Goal: Task Accomplishment & Management: Use online tool/utility

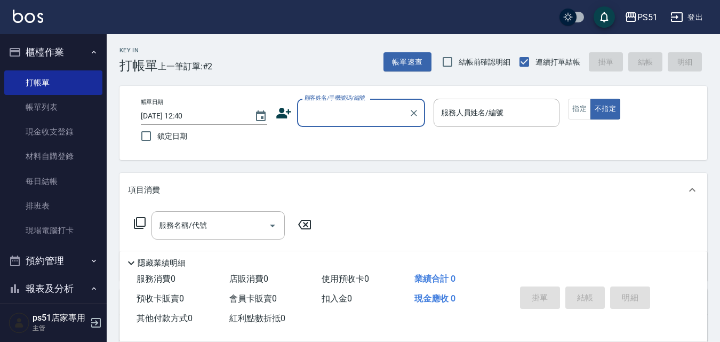
click at [349, 121] on input "顧客姓名/手機號碼/編號" at bounding box center [353, 112] width 102 height 19
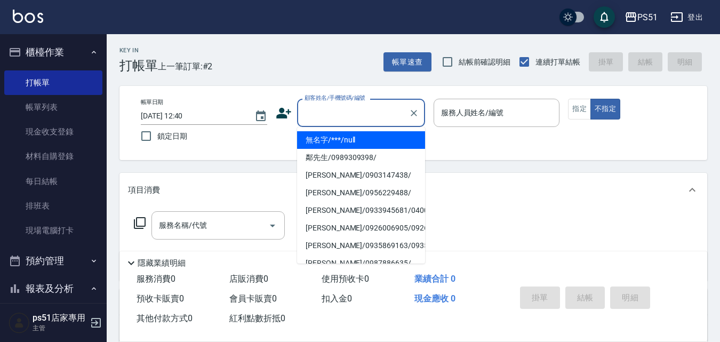
click at [372, 142] on li "無名字/***/null" at bounding box center [361, 140] width 128 height 18
type input "無名字/***/null"
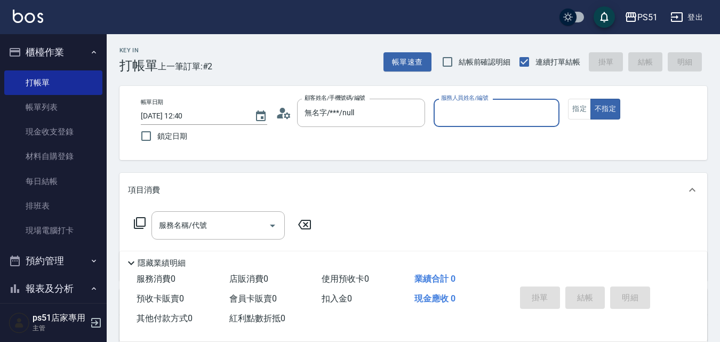
click at [456, 123] on div "服務人員姓名/編號" at bounding box center [497, 113] width 126 height 28
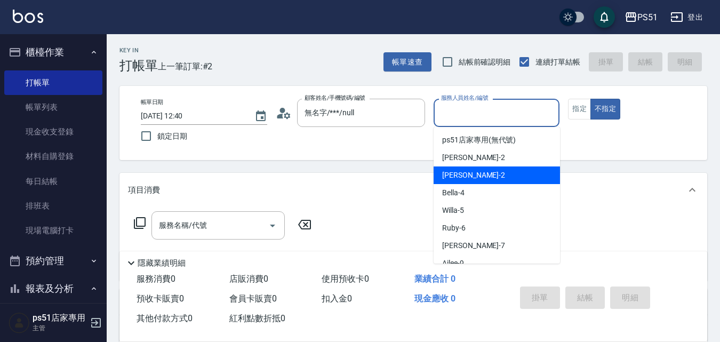
drag, startPoint x: 468, startPoint y: 171, endPoint x: 507, endPoint y: 153, distance: 43.0
click at [467, 172] on div "[PERSON_NAME] -2" at bounding box center [497, 175] width 126 height 18
type input "[PERSON_NAME]-2"
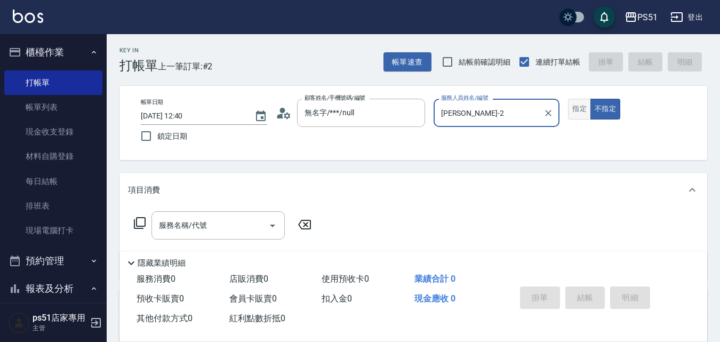
click at [578, 111] on button "指定" at bounding box center [579, 109] width 23 height 21
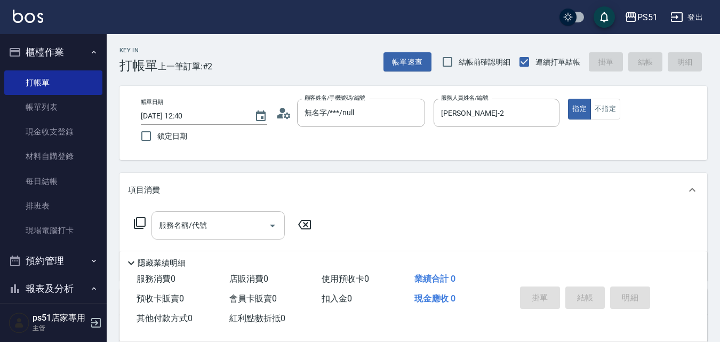
click at [188, 224] on div "服務名稱/代號 服務名稱/代號" at bounding box center [218, 225] width 133 height 28
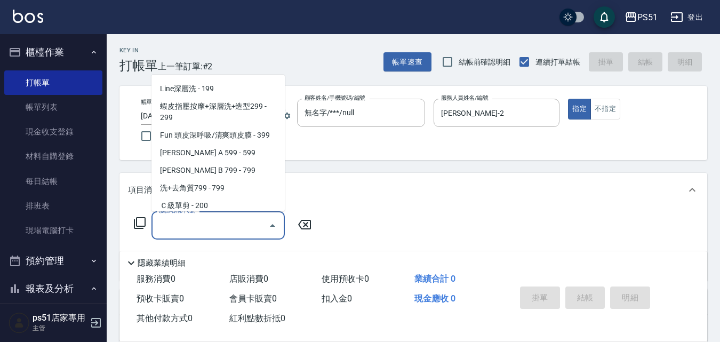
scroll to position [249, 0]
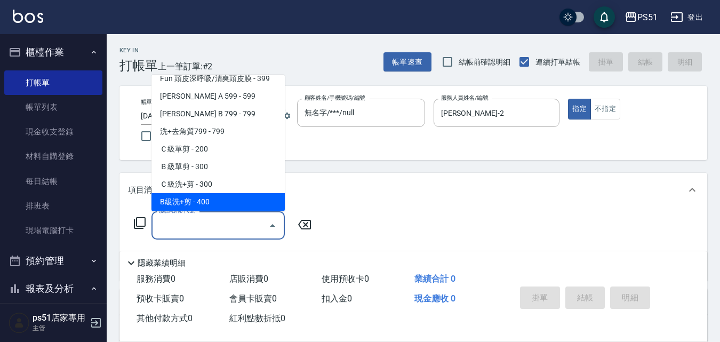
click at [209, 196] on span "B級洗+剪 - 400" at bounding box center [218, 202] width 133 height 18
type input "B級洗+剪(204)"
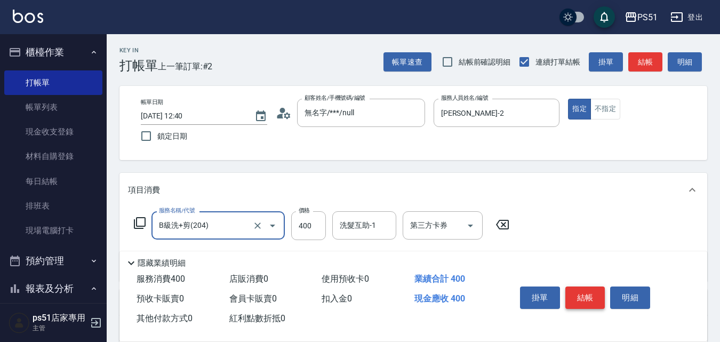
click at [567, 291] on button "結帳" at bounding box center [585, 297] width 40 height 22
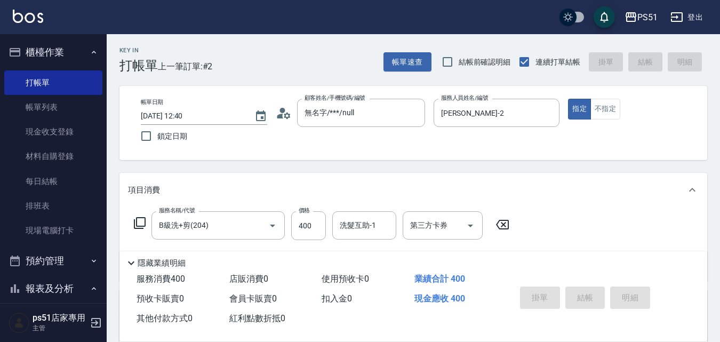
type input "[DATE] 13:20"
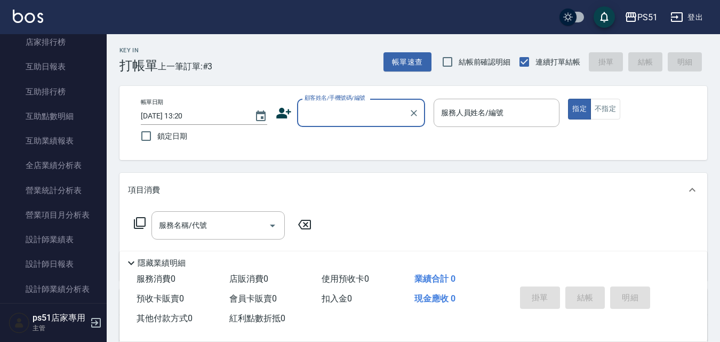
scroll to position [373, 0]
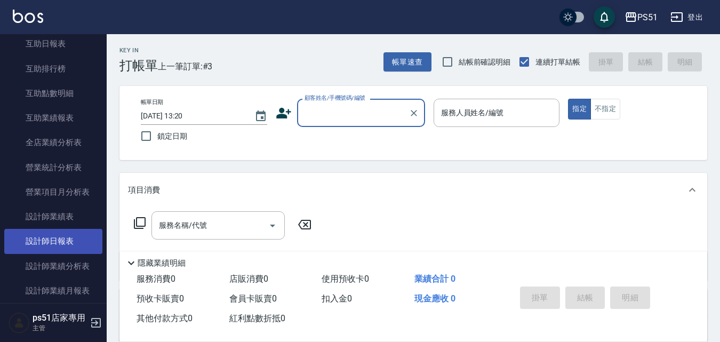
click at [66, 233] on link "設計師日報表" at bounding box center [53, 241] width 98 height 25
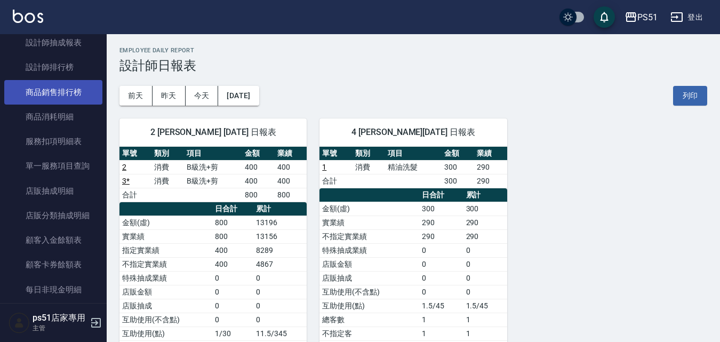
scroll to position [623, 0]
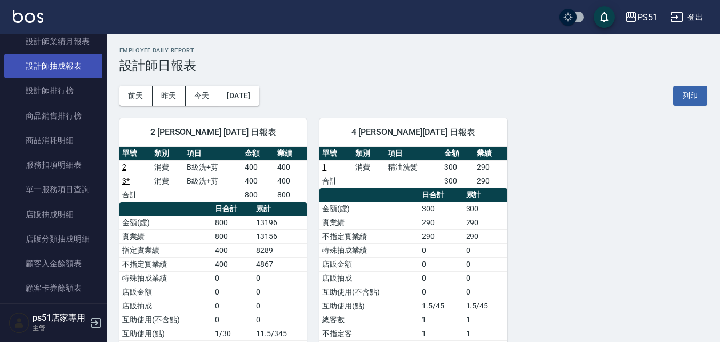
click at [74, 71] on link "設計師抽成報表" at bounding box center [53, 66] width 98 height 25
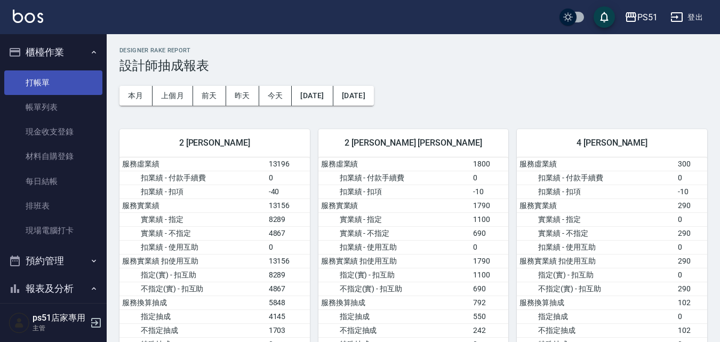
click at [60, 83] on link "打帳單" at bounding box center [53, 82] width 98 height 25
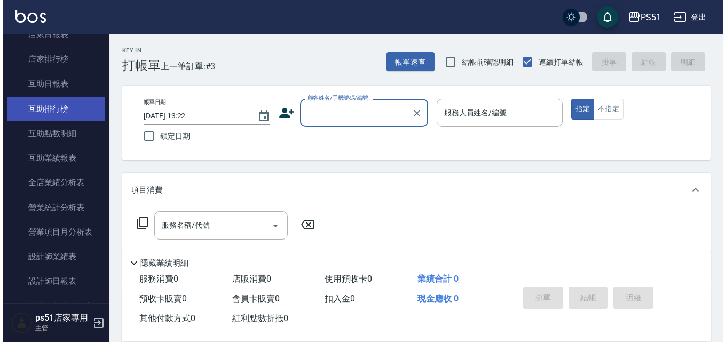
scroll to position [373, 0]
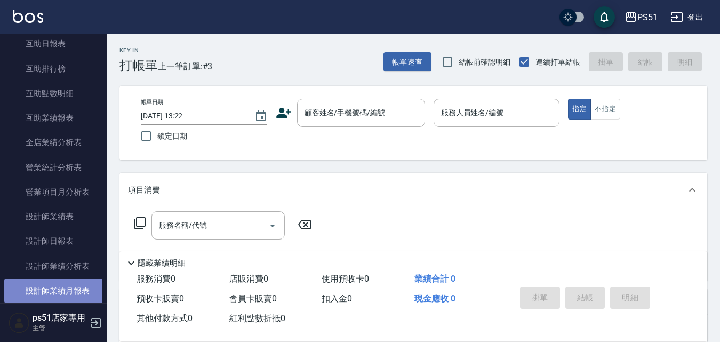
click at [84, 278] on link "設計師業績月報表" at bounding box center [53, 290] width 98 height 25
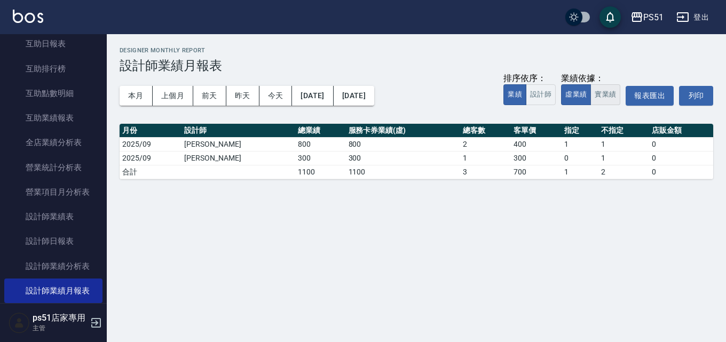
click at [607, 91] on button "實業績" at bounding box center [605, 94] width 30 height 21
click at [130, 95] on button "本月" at bounding box center [135, 96] width 33 height 20
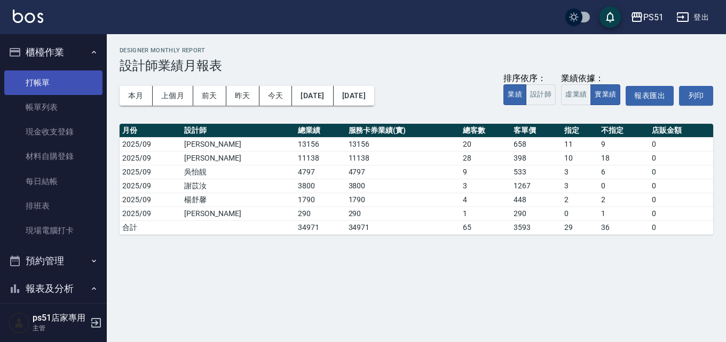
click at [58, 72] on link "打帳單" at bounding box center [53, 82] width 98 height 25
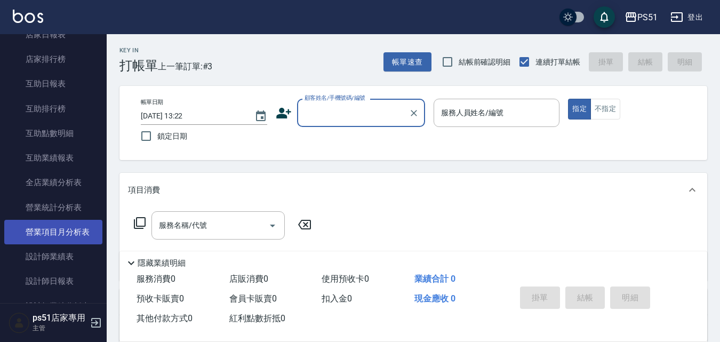
scroll to position [373, 0]
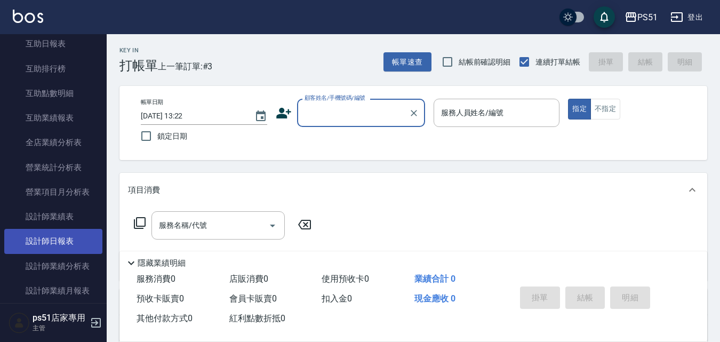
click at [67, 243] on link "設計師日報表" at bounding box center [53, 241] width 98 height 25
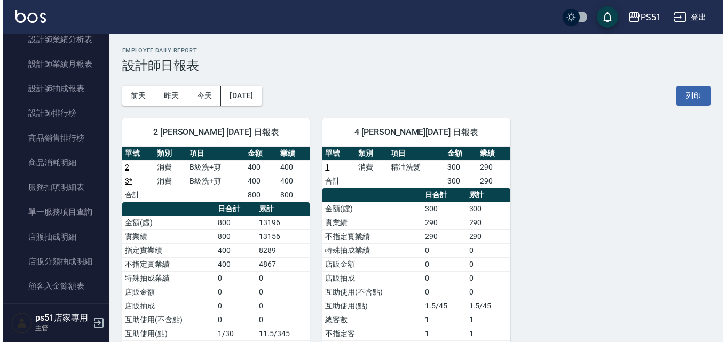
scroll to position [623, 0]
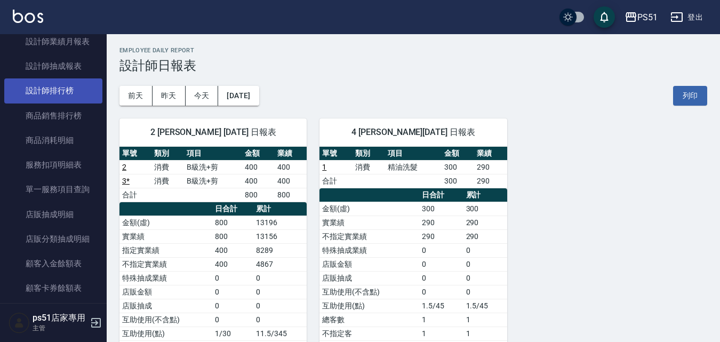
click at [66, 91] on link "設計師排行榜" at bounding box center [53, 90] width 98 height 25
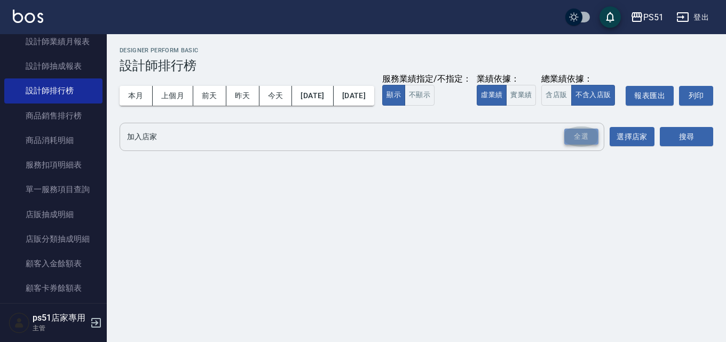
click at [589, 145] on div "全選" at bounding box center [581, 137] width 34 height 17
click at [652, 147] on button "選擇店家" at bounding box center [631, 138] width 45 height 20
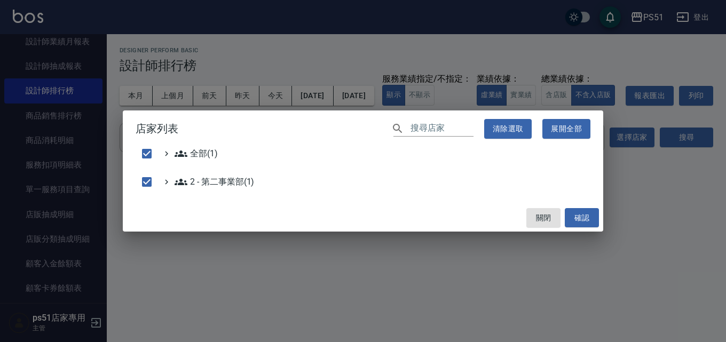
click at [668, 161] on div "店家列表 ​ 清除選取 展開全部 全部(1) 2 - 第二事業部(1) 關閉 確認" at bounding box center [363, 171] width 726 height 342
checkbox input "false"
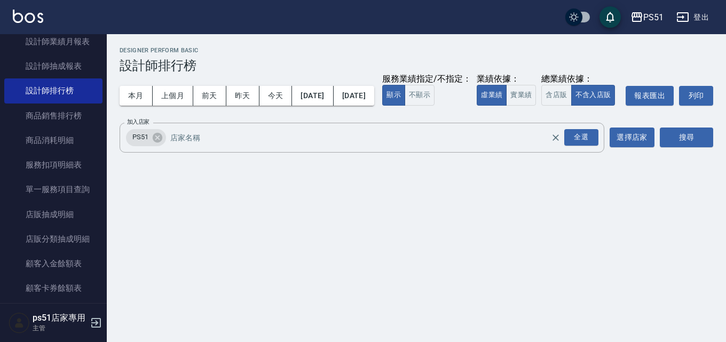
click at [675, 147] on button "搜尋" at bounding box center [685, 138] width 53 height 20
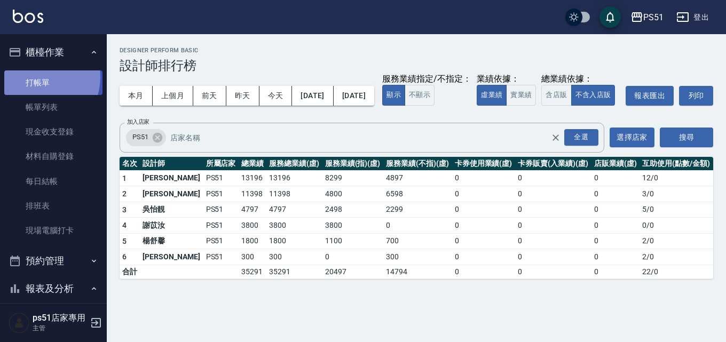
click at [39, 77] on link "打帳單" at bounding box center [53, 82] width 98 height 25
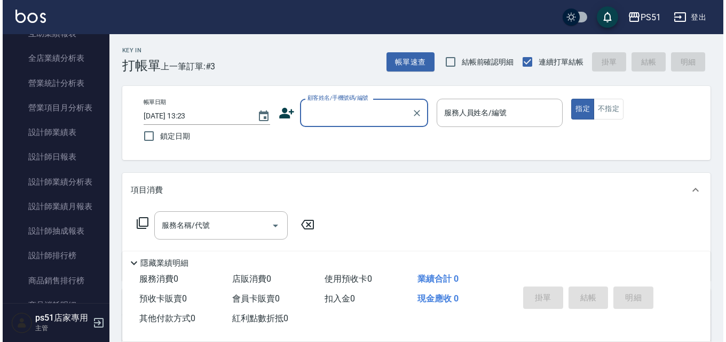
scroll to position [498, 0]
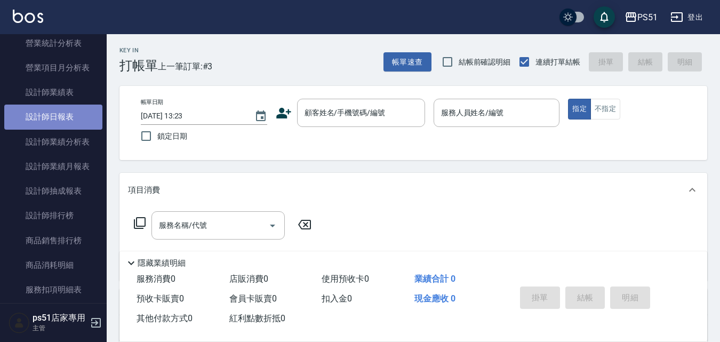
click at [67, 111] on link "設計師日報表" at bounding box center [53, 117] width 98 height 25
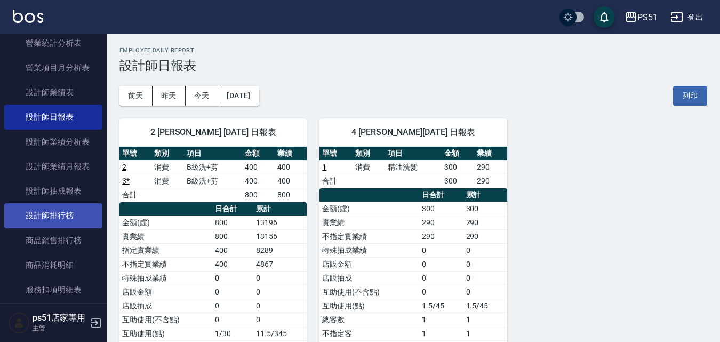
click at [83, 219] on link "設計師排行榜" at bounding box center [53, 215] width 98 height 25
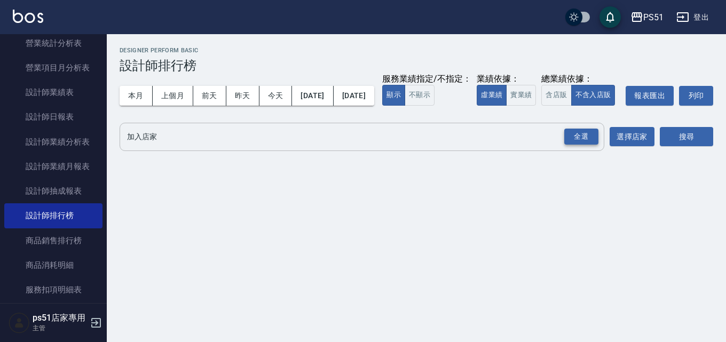
click at [582, 145] on div "全選" at bounding box center [581, 137] width 34 height 17
click at [673, 147] on button "搜尋" at bounding box center [685, 138] width 53 height 20
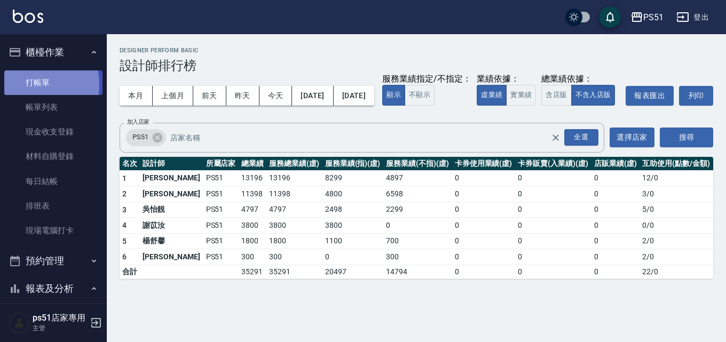
click at [35, 84] on link "打帳單" at bounding box center [53, 82] width 98 height 25
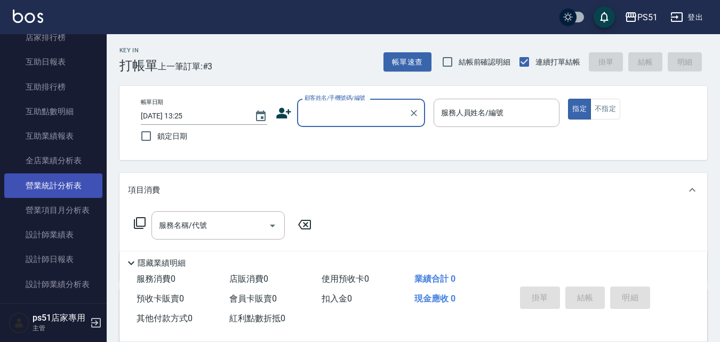
scroll to position [373, 0]
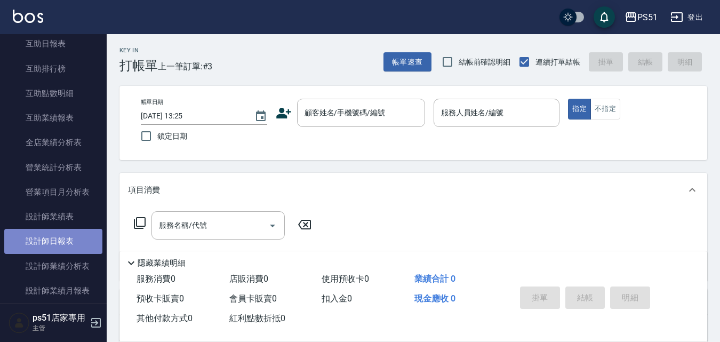
click at [70, 241] on link "設計師日報表" at bounding box center [53, 241] width 98 height 25
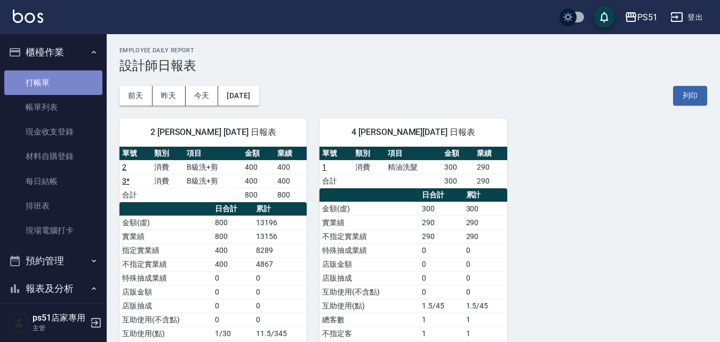
click at [75, 85] on link "打帳單" at bounding box center [53, 82] width 98 height 25
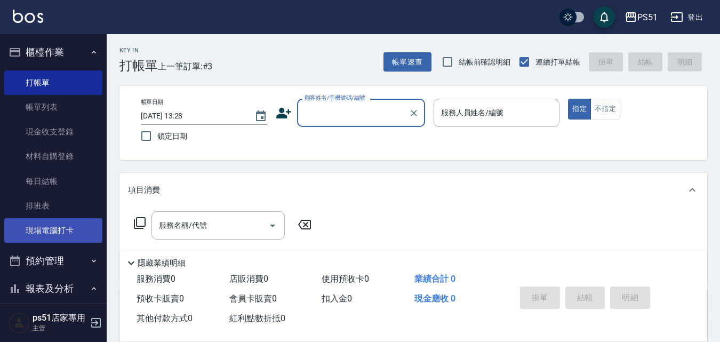
click at [72, 230] on link "現場電腦打卡" at bounding box center [53, 230] width 98 height 25
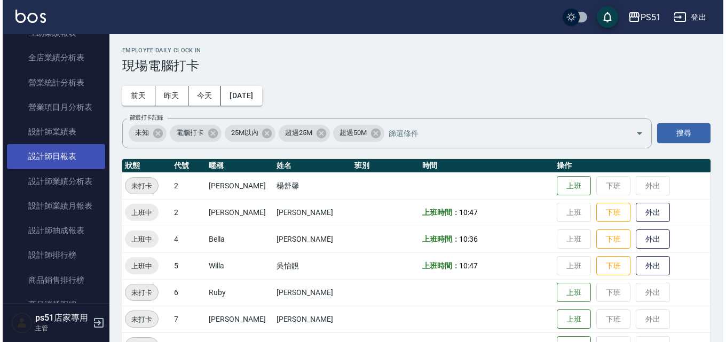
scroll to position [498, 0]
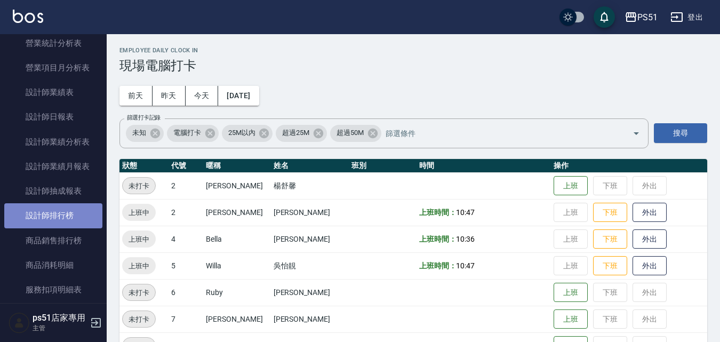
click at [68, 210] on link "設計師排行榜" at bounding box center [53, 215] width 98 height 25
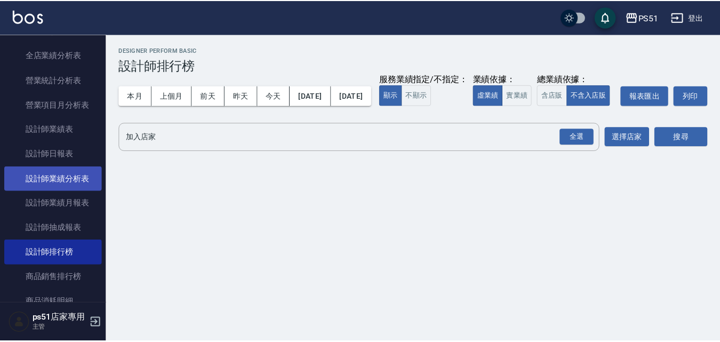
scroll to position [498, 0]
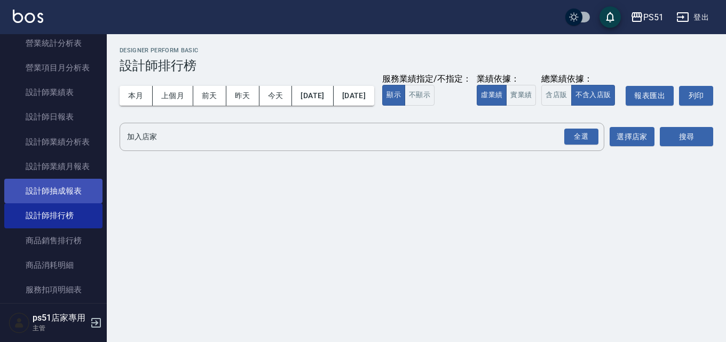
click at [75, 194] on link "設計師抽成報表" at bounding box center [53, 191] width 98 height 25
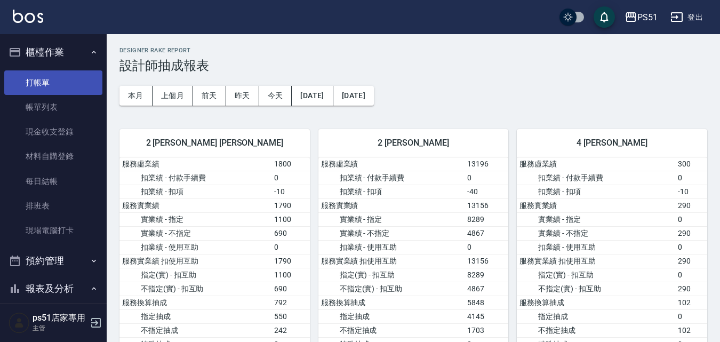
click at [45, 78] on link "打帳單" at bounding box center [53, 82] width 98 height 25
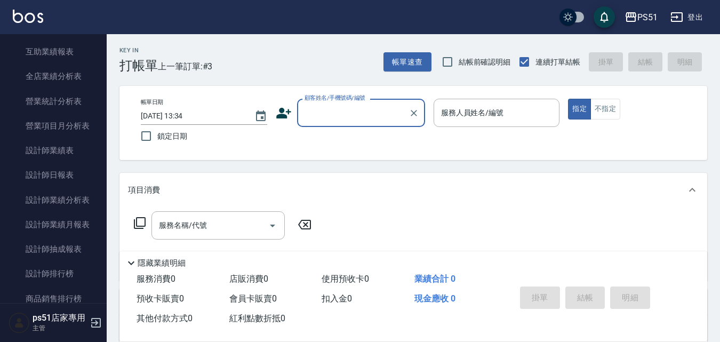
scroll to position [498, 0]
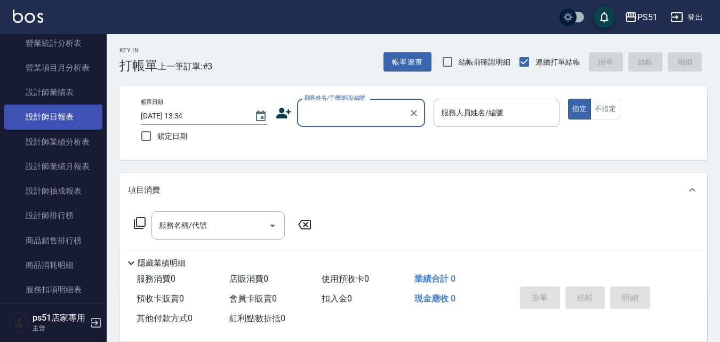
click at [49, 111] on link "設計師日報表" at bounding box center [53, 117] width 98 height 25
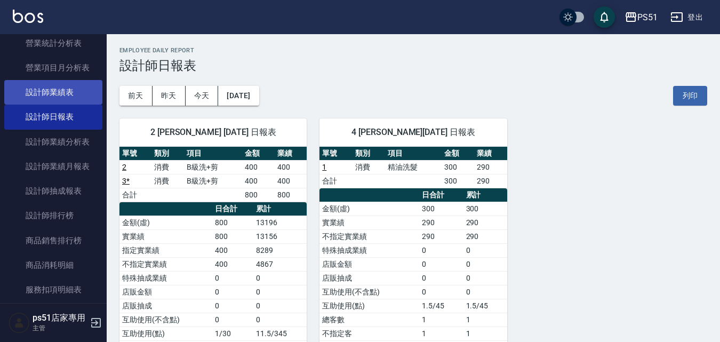
scroll to position [249, 0]
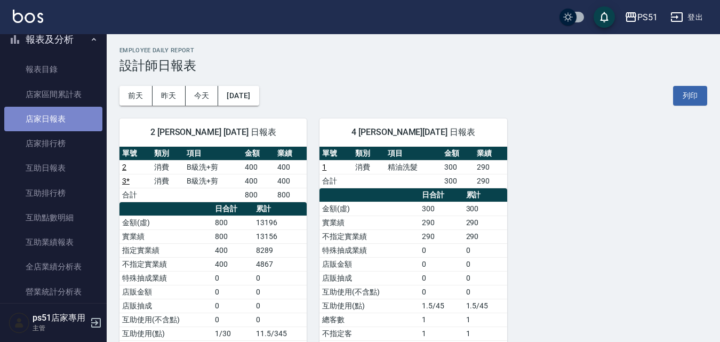
click at [67, 113] on link "店家日報表" at bounding box center [53, 119] width 98 height 25
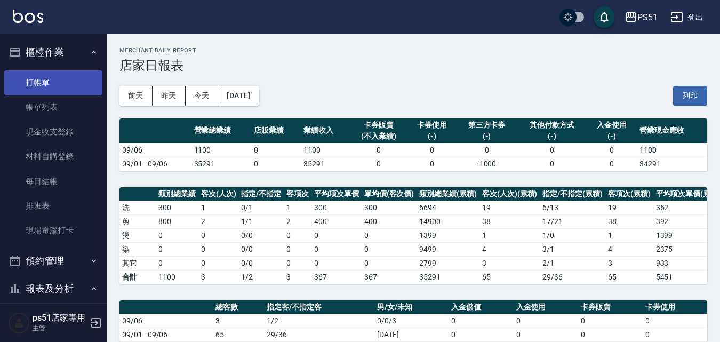
click at [69, 85] on link "打帳單" at bounding box center [53, 82] width 98 height 25
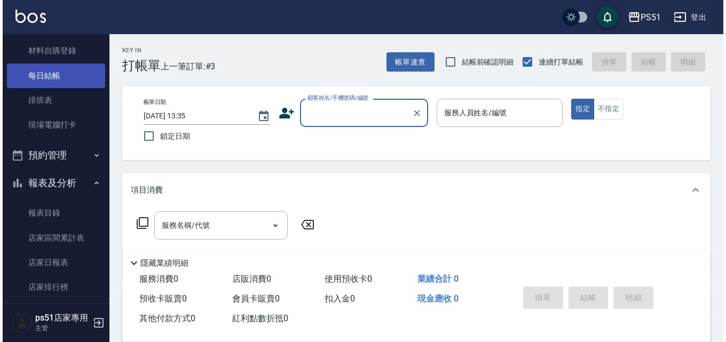
scroll to position [124, 0]
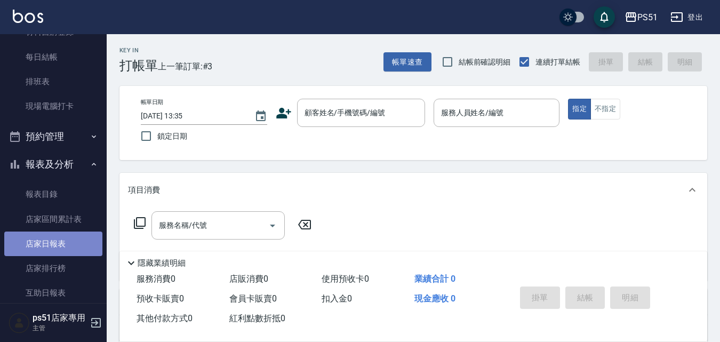
click at [65, 253] on link "店家日報表" at bounding box center [53, 244] width 98 height 25
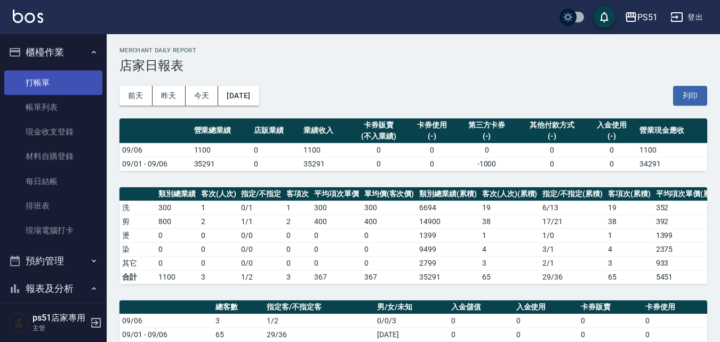
click at [67, 78] on link "打帳單" at bounding box center [53, 82] width 98 height 25
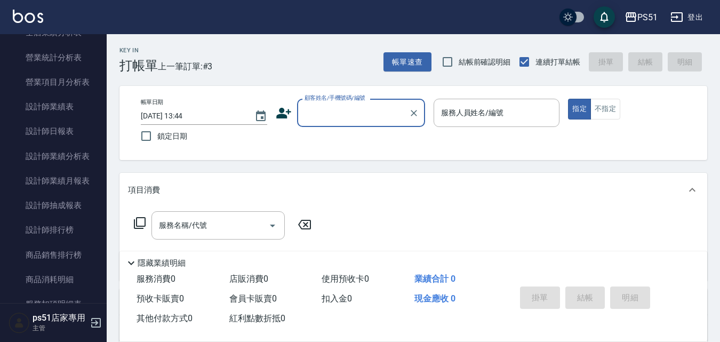
scroll to position [498, 0]
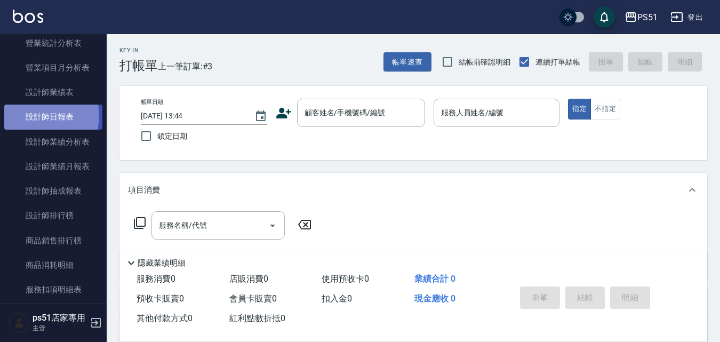
click at [40, 116] on link "設計師日報表" at bounding box center [53, 117] width 98 height 25
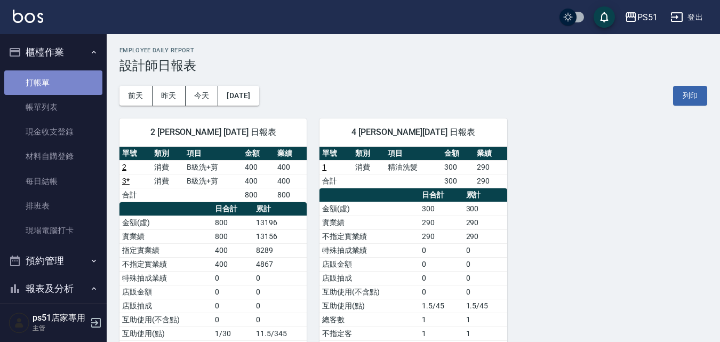
click at [53, 86] on link "打帳單" at bounding box center [53, 82] width 98 height 25
